Goal: Information Seeking & Learning: Learn about a topic

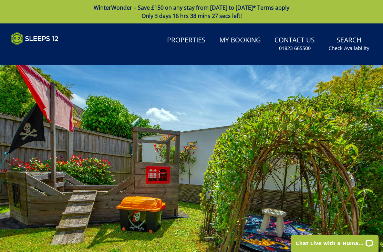
click at [192, 40] on link "Properties" at bounding box center [186, 40] width 44 height 15
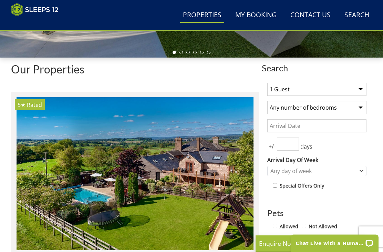
scroll to position [211, 0]
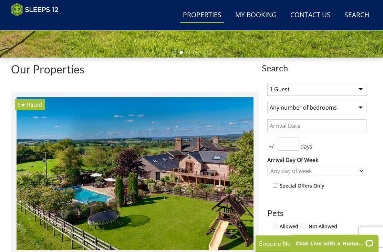
click at [361, 108] on select "Any number of bedrooms 4 Bedrooms 5 Bedrooms 6 Bedrooms 7 Bedrooms 8 Bedrooms 9…" at bounding box center [316, 107] width 99 height 13
select select "6"
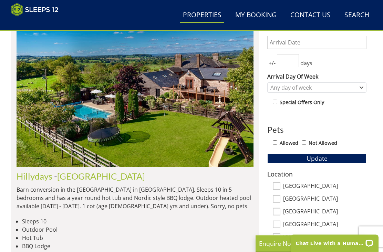
scroll to position [294, 0]
click at [278, 186] on input "[GEOGRAPHIC_DATA]" at bounding box center [277, 186] width 8 height 8
checkbox input "true"
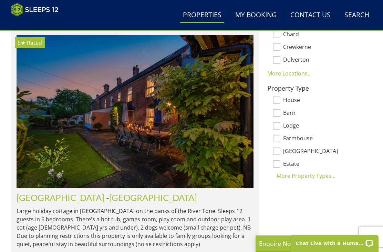
scroll to position [518, 0]
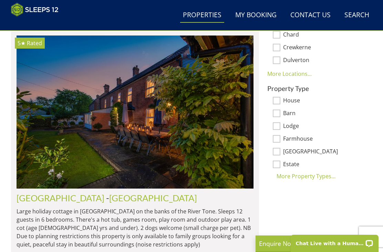
click at [278, 97] on input "House" at bounding box center [277, 101] width 8 height 8
checkbox input "true"
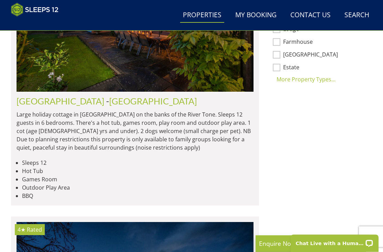
scroll to position [614, 0]
click at [109, 96] on link "[GEOGRAPHIC_DATA]" at bounding box center [153, 101] width 88 height 10
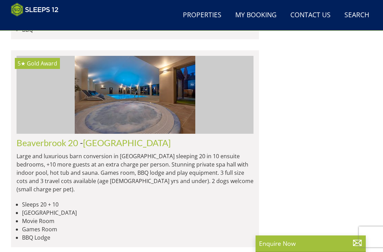
scroll to position [2309, 0]
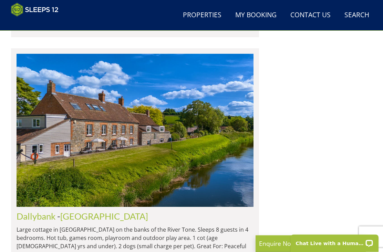
scroll to position [2463, 0]
click at [129, 125] on img at bounding box center [135, 130] width 237 height 153
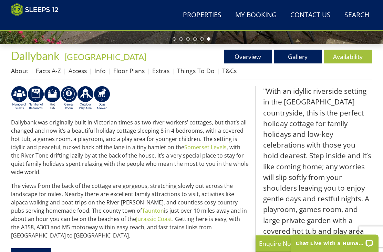
scroll to position [224, 0]
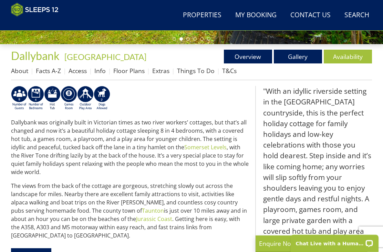
click at [248, 57] on link "Overview" at bounding box center [248, 57] width 48 height 14
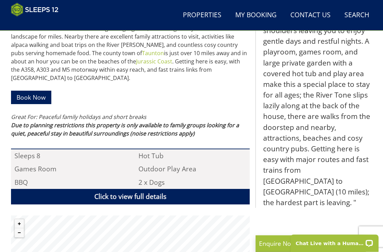
scroll to position [382, 0]
click at [146, 189] on link "Click to view full details" at bounding box center [130, 196] width 239 height 15
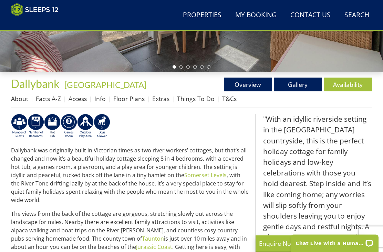
scroll to position [197, 0]
click at [130, 101] on link "Floor Plans" at bounding box center [128, 98] width 31 height 8
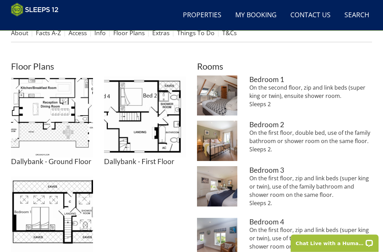
scroll to position [262, 0]
click at [129, 117] on img at bounding box center [145, 116] width 82 height 82
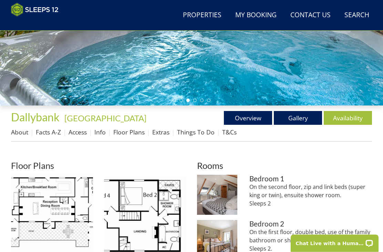
scroll to position [163, 0]
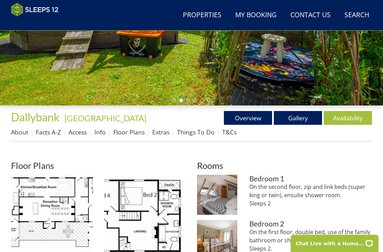
click at [18, 135] on link "About" at bounding box center [19, 132] width 17 height 8
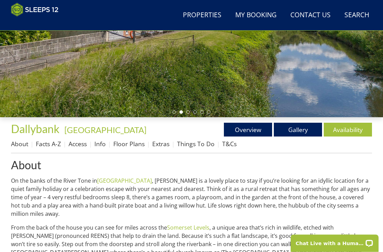
scroll to position [152, 0]
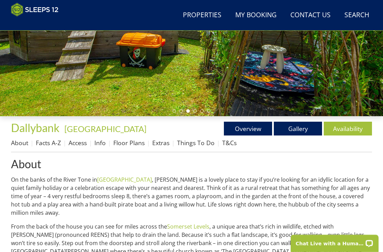
click at [133, 143] on link "Floor Plans" at bounding box center [128, 142] width 31 height 8
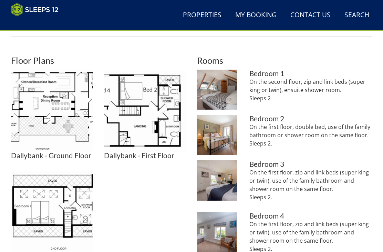
scroll to position [284, 0]
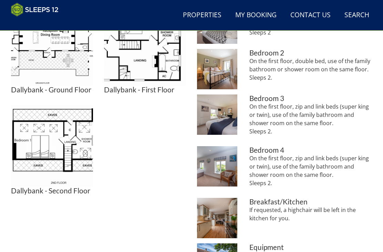
click at [144, 193] on ul "Dallybank - Ground Floor Dallybank - Ground Floor Dallybank - First Floor Dally…" at bounding box center [98, 99] width 175 height 191
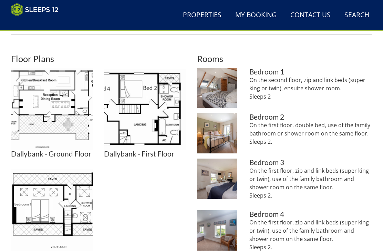
scroll to position [270, 0]
click at [131, 119] on img at bounding box center [145, 109] width 82 height 82
